Goal: Task Accomplishment & Management: Complete application form

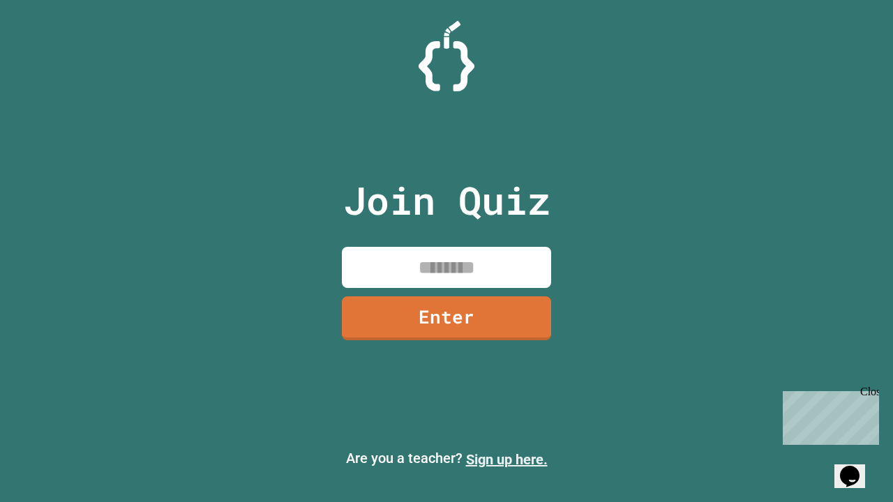
click at [506, 460] on link "Sign up here." at bounding box center [507, 459] width 82 height 17
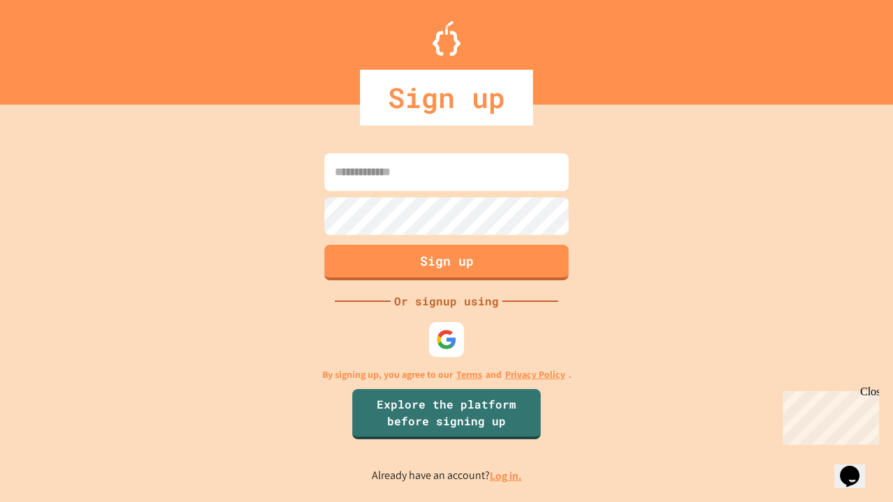
click at [506, 476] on link "Log in." at bounding box center [506, 476] width 32 height 15
